Goal: Task Accomplishment & Management: Manage account settings

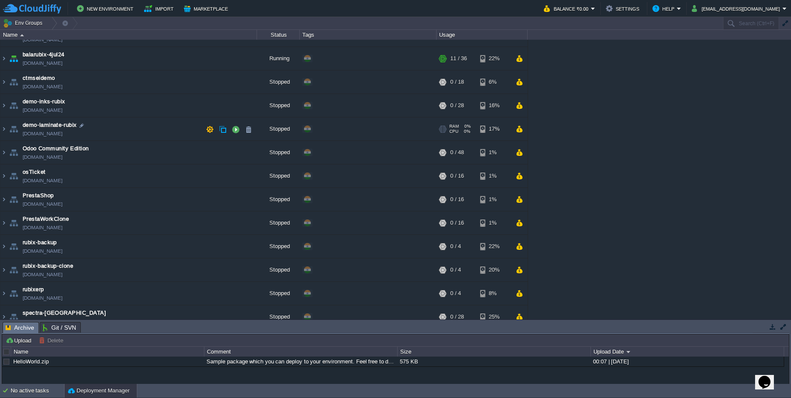
scroll to position [96, 0]
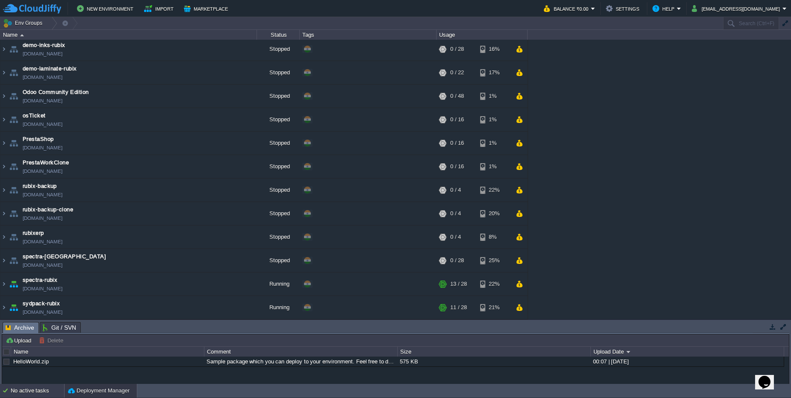
click at [12, 392] on div "No active tasks" at bounding box center [37, 391] width 53 height 14
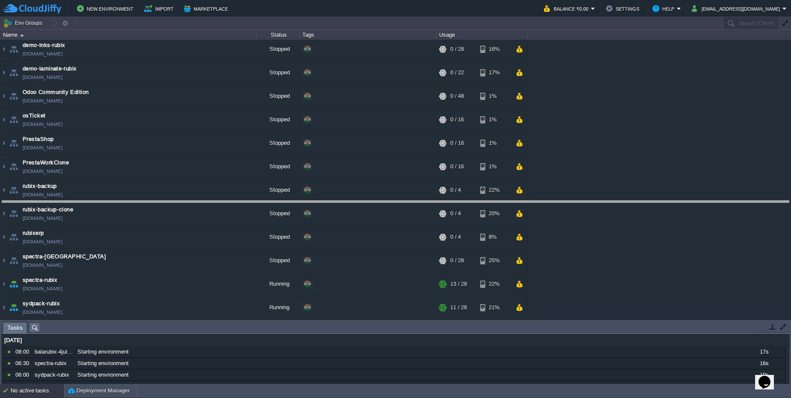
drag, startPoint x: 196, startPoint y: 327, endPoint x: 228, endPoint y: 206, distance: 125.5
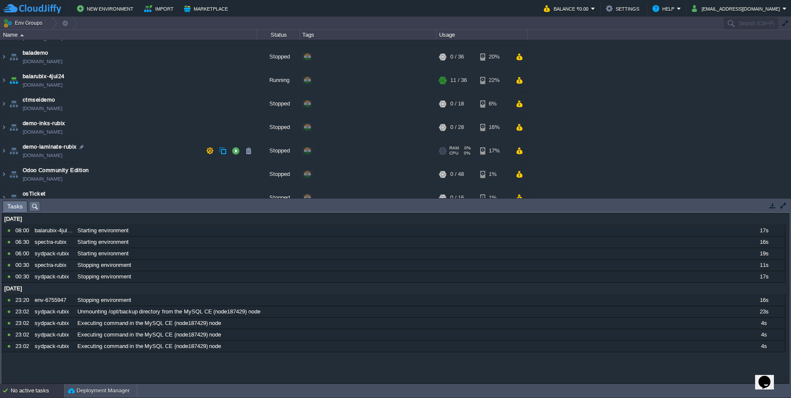
scroll to position [0, 0]
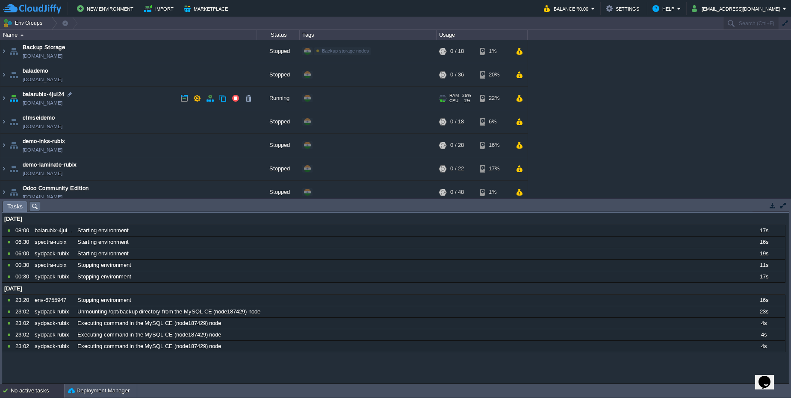
click at [119, 99] on td "balarubix-4jul24 balarubix-4jul24.cloudjiffy.net" at bounding box center [128, 99] width 256 height 24
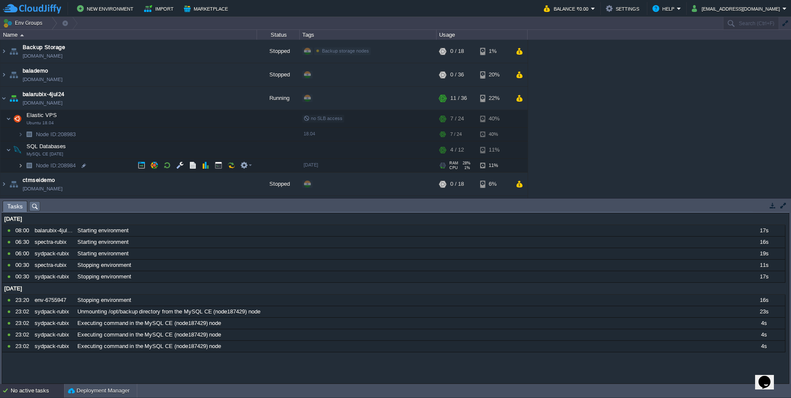
click at [19, 167] on img at bounding box center [20, 165] width 5 height 13
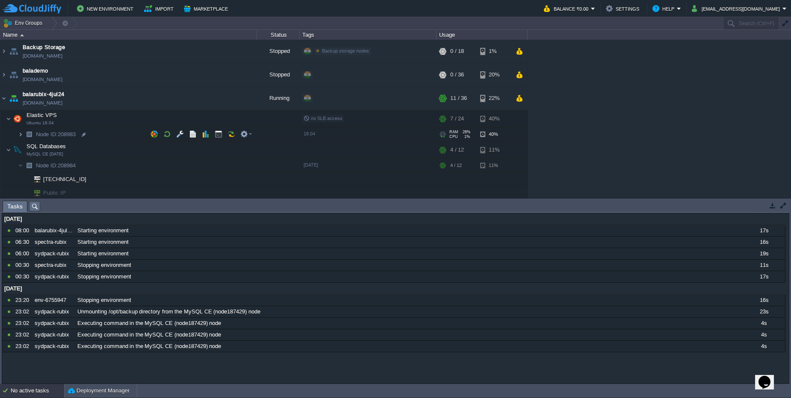
click at [20, 133] on img at bounding box center [20, 134] width 5 height 13
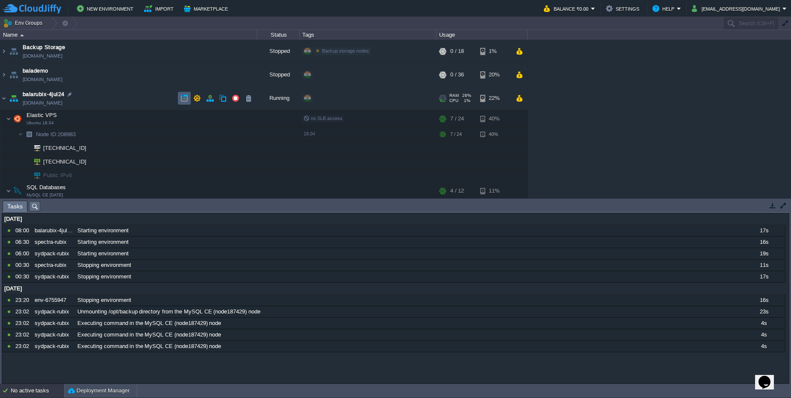
click at [183, 100] on button "button" at bounding box center [184, 98] width 8 height 8
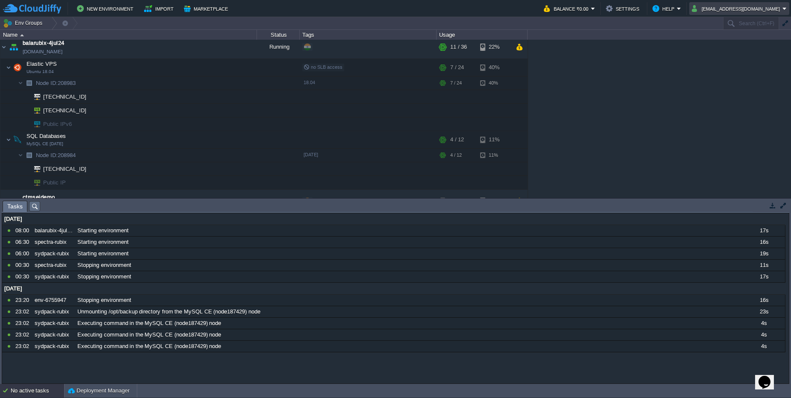
click at [757, 14] on td "rudrbyte.purchase@gmail.com" at bounding box center [739, 8] width 100 height 13
click at [735, 45] on link "Sign out" at bounding box center [735, 45] width 104 height 9
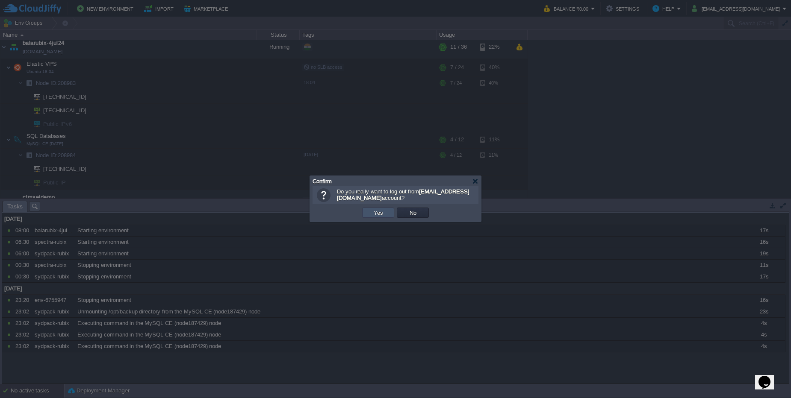
drag, startPoint x: 375, startPoint y: 215, endPoint x: 463, endPoint y: 191, distance: 91.4
click at [462, 192] on div "Do you really want to log out from rudrbyte.purchase@gmail.com account? OK Yes …" at bounding box center [395, 203] width 171 height 35
click at [364, 218] on td "Yes" at bounding box center [378, 213] width 32 height 10
